Goal: Task Accomplishment & Management: Manage account settings

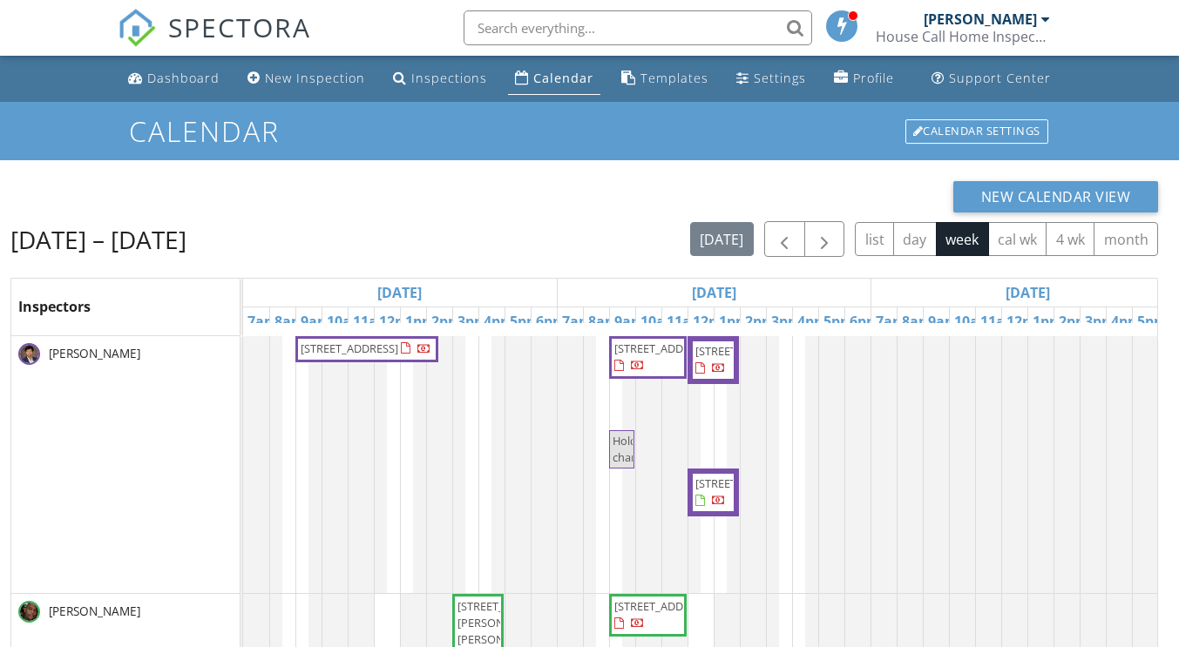
click at [573, 86] on link "Calendar" at bounding box center [554, 79] width 92 height 32
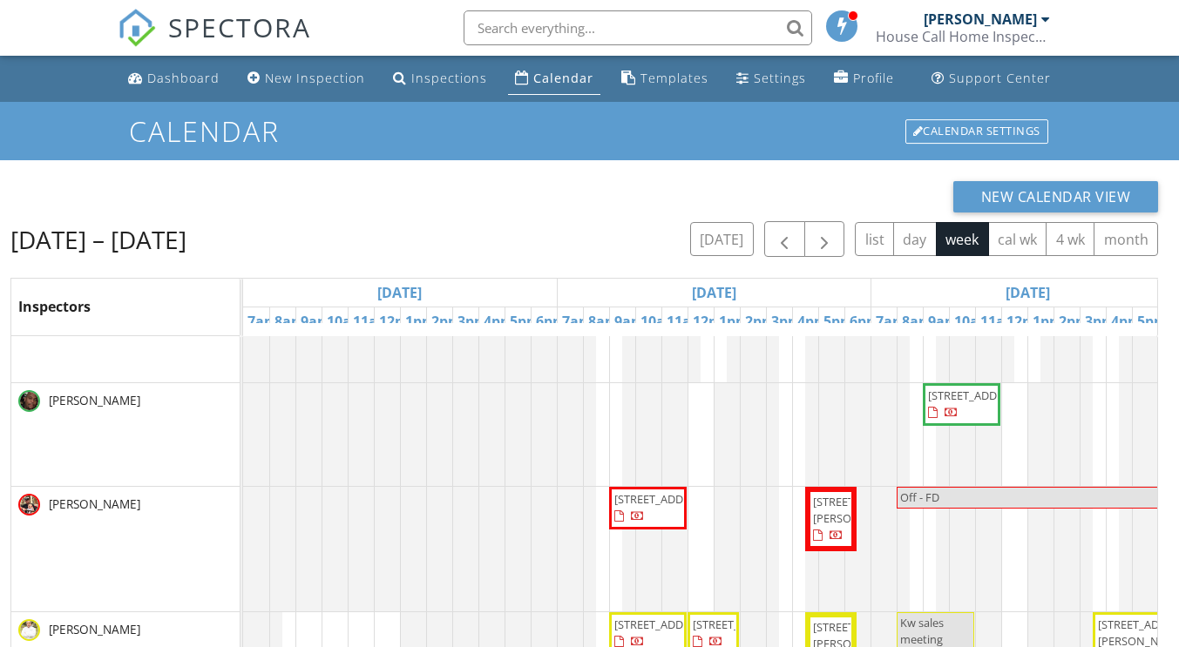
scroll to position [183, 0]
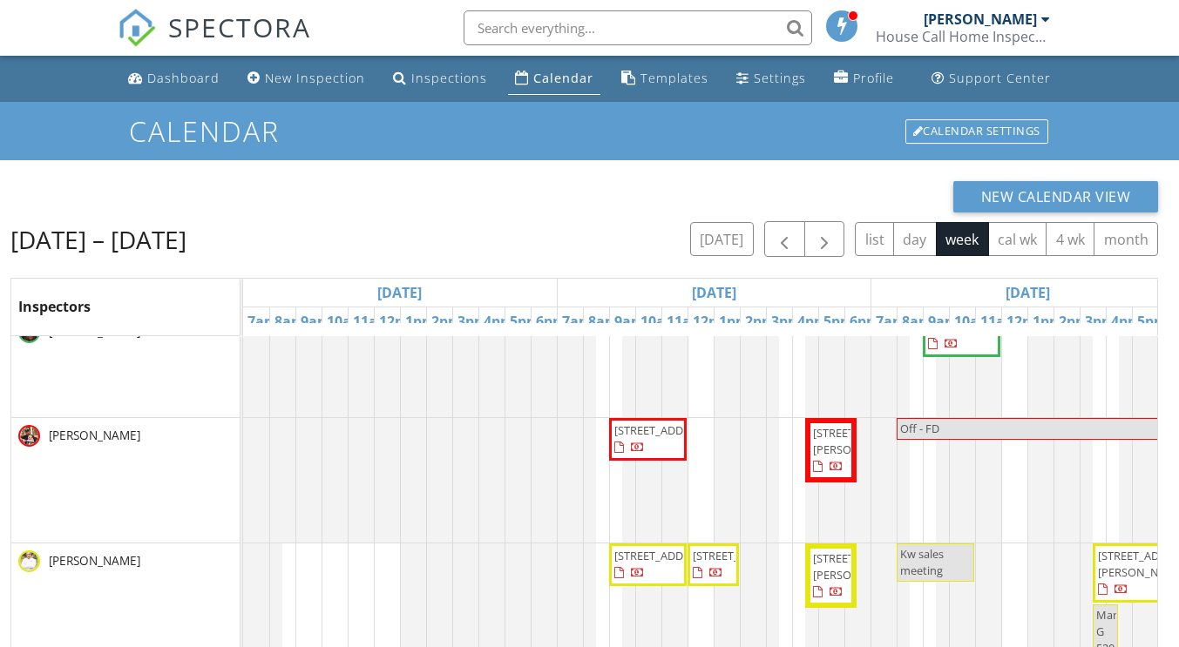
click at [629, 438] on span "[STREET_ADDRESS]" at bounding box center [663, 431] width 98 height 16
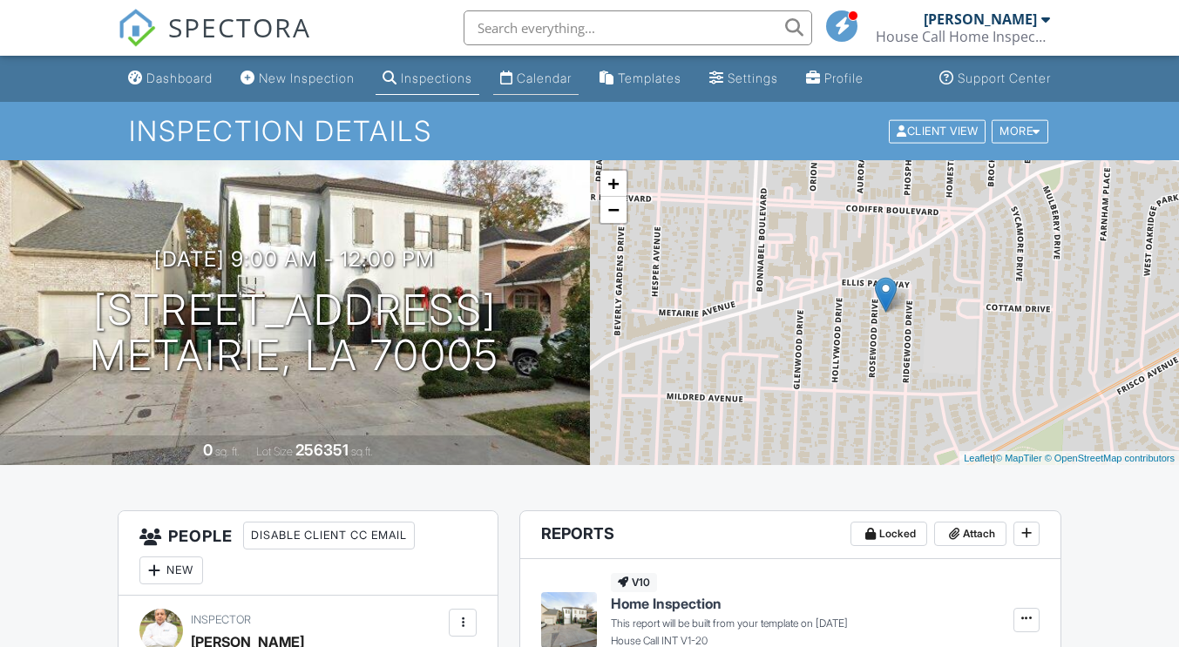
click at [560, 83] on div "Calendar" at bounding box center [544, 78] width 55 height 15
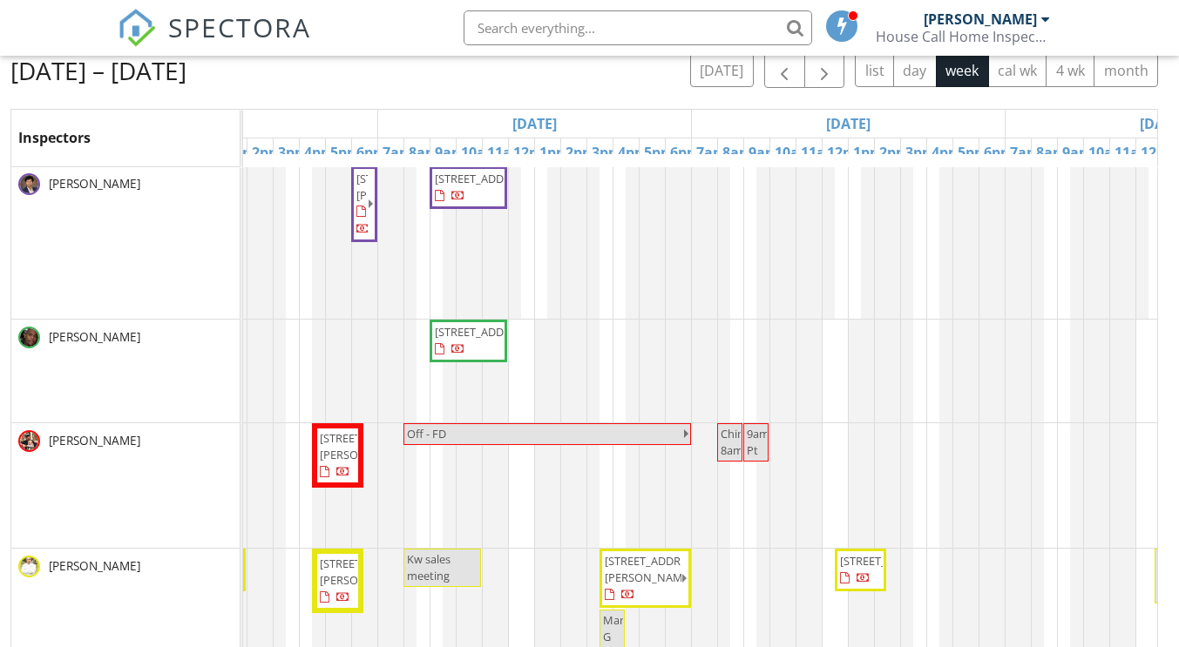
scroll to position [1, 322]
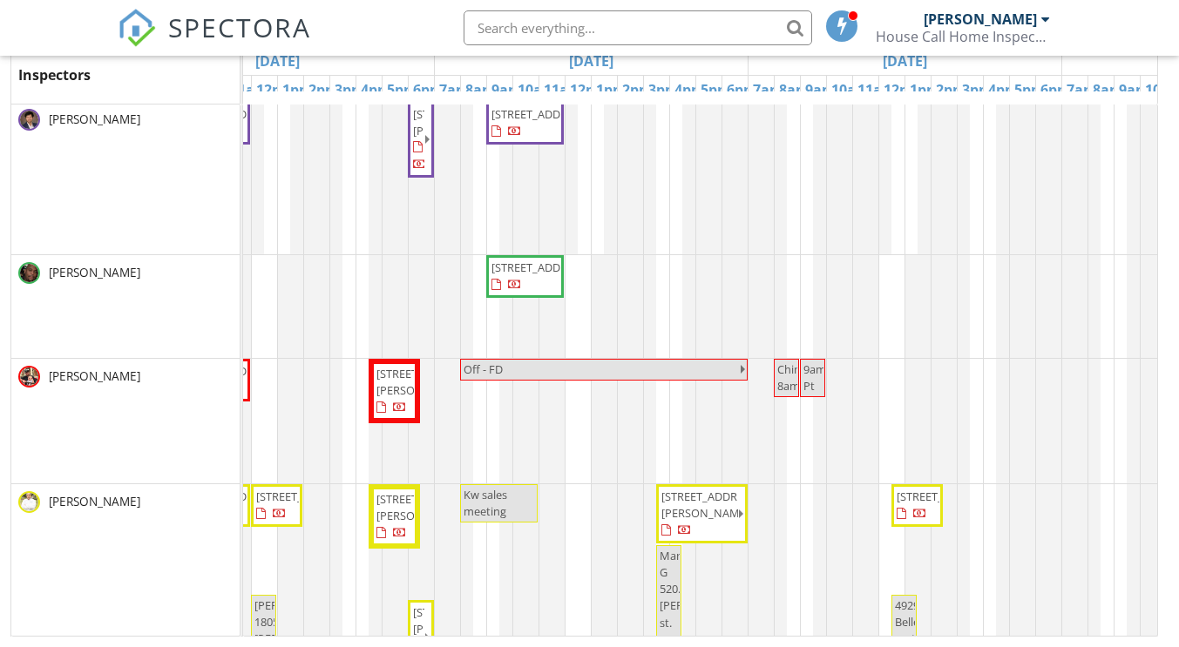
click at [398, 400] on span "1119 Avenue A, Marrero 70072" at bounding box center [394, 391] width 39 height 51
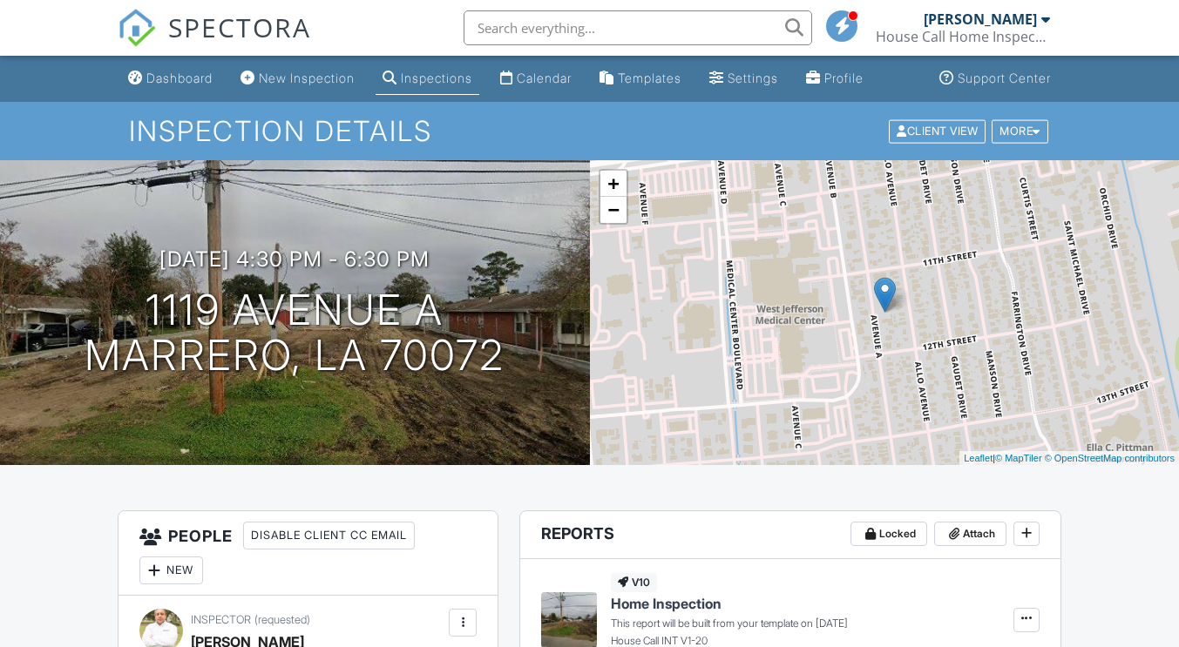
click at [218, 28] on span "SPECTORA" at bounding box center [239, 27] width 143 height 37
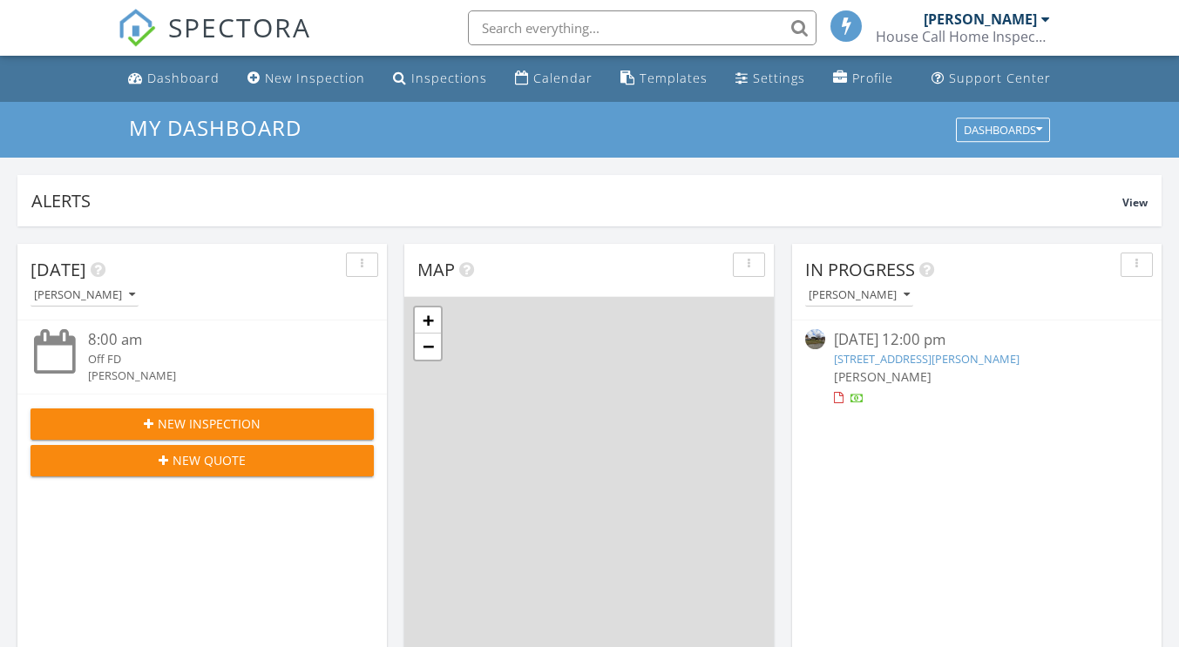
scroll to position [9, 9]
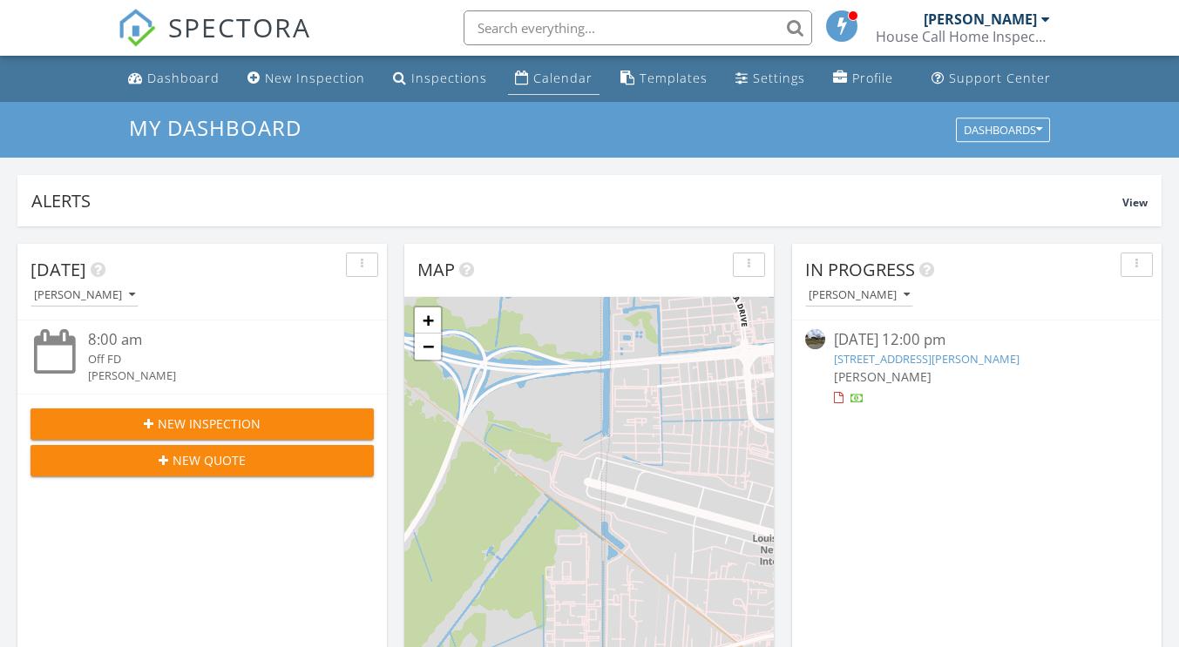
click at [542, 80] on div "Calendar" at bounding box center [562, 78] width 59 height 17
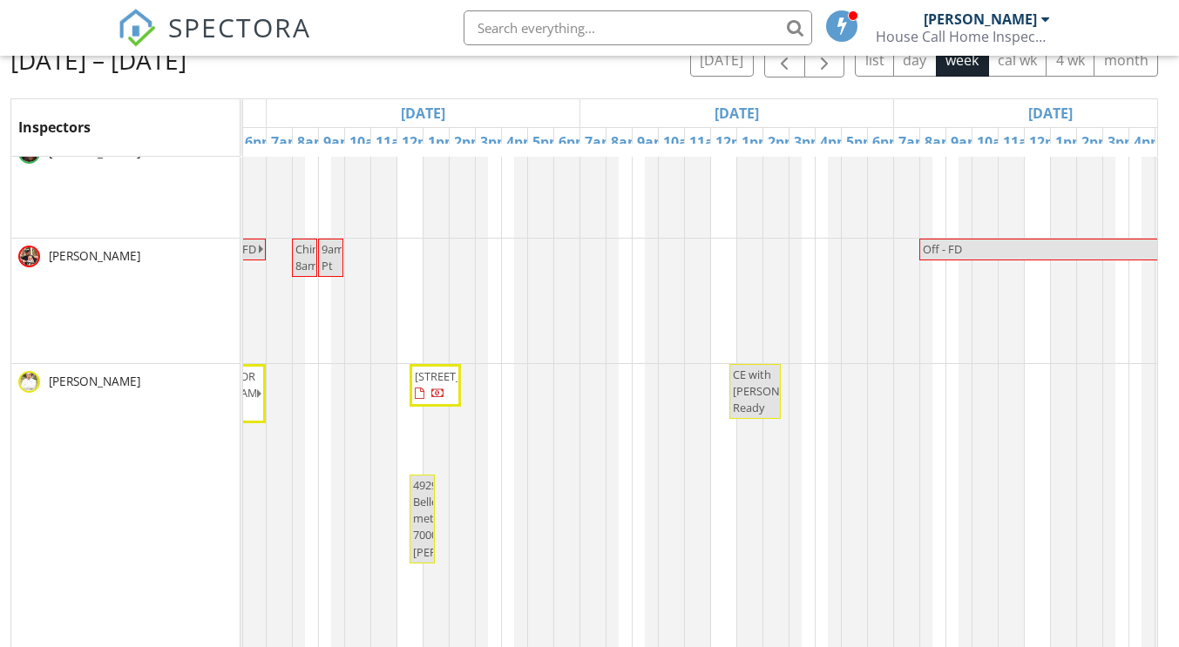
scroll to position [188, 923]
